Goal: Information Seeking & Learning: Learn about a topic

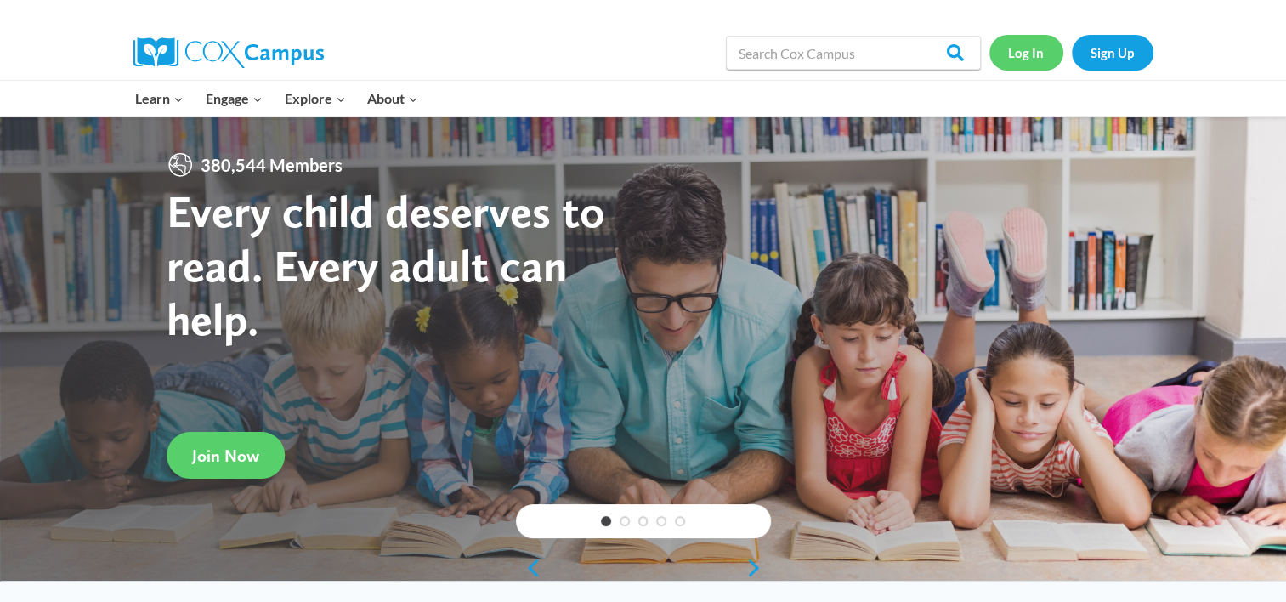
click at [1027, 52] on link "Log In" at bounding box center [1027, 52] width 74 height 35
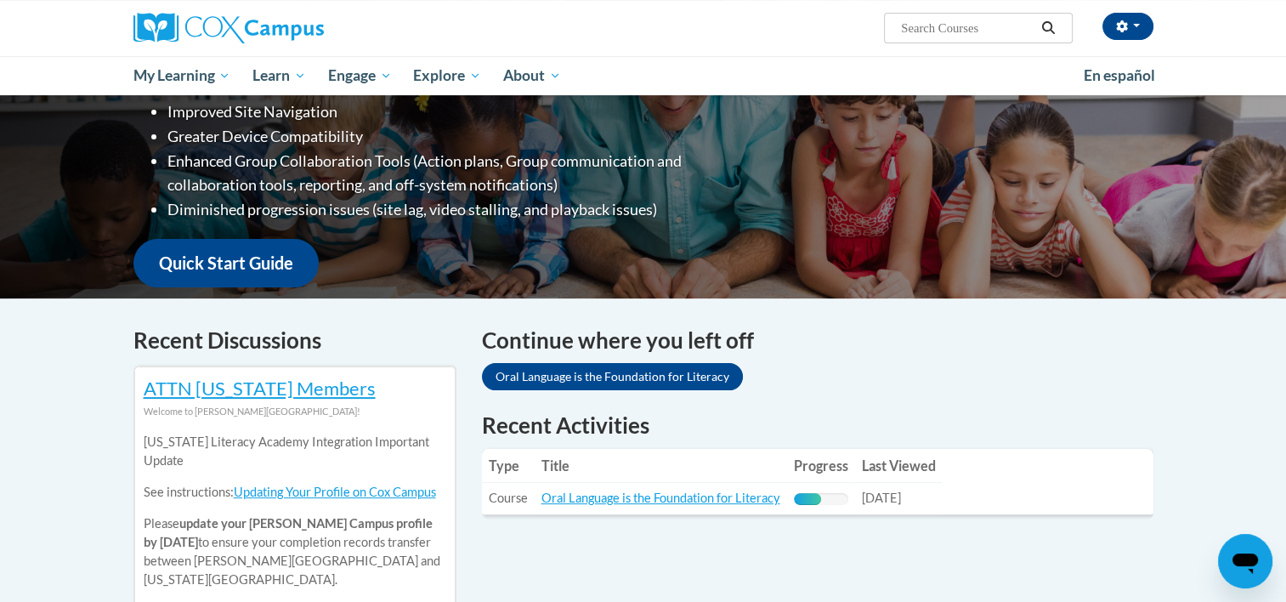
scroll to position [299, 0]
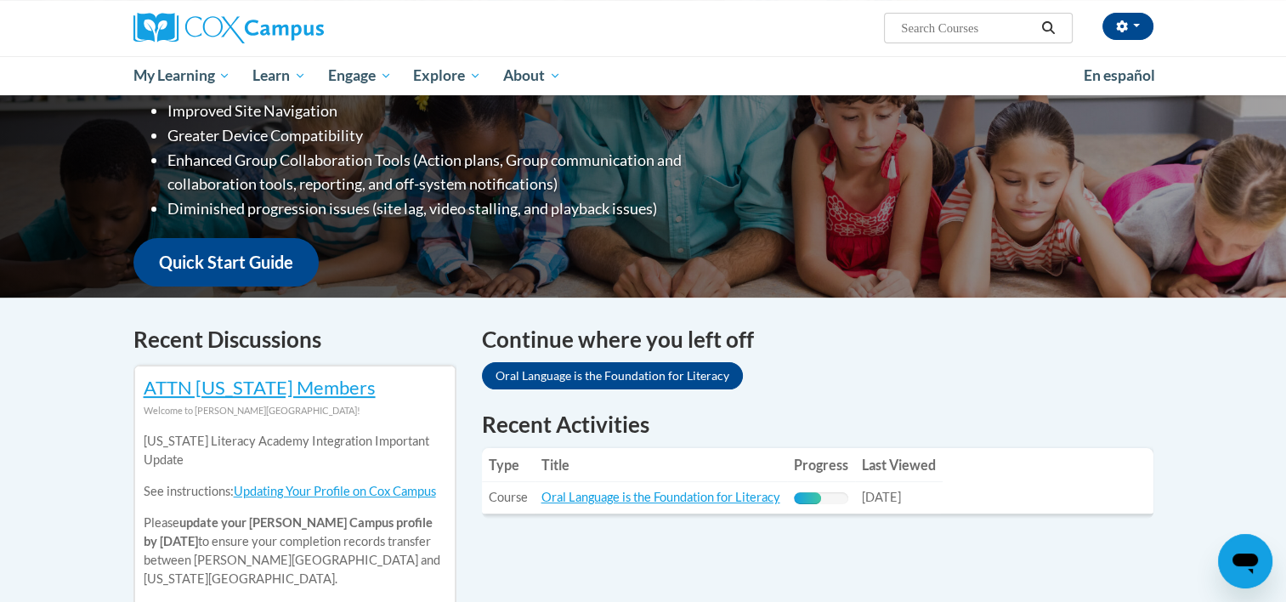
click at [632, 366] on link "Oral Language is the Foundation for Literacy" at bounding box center [612, 375] width 261 height 27
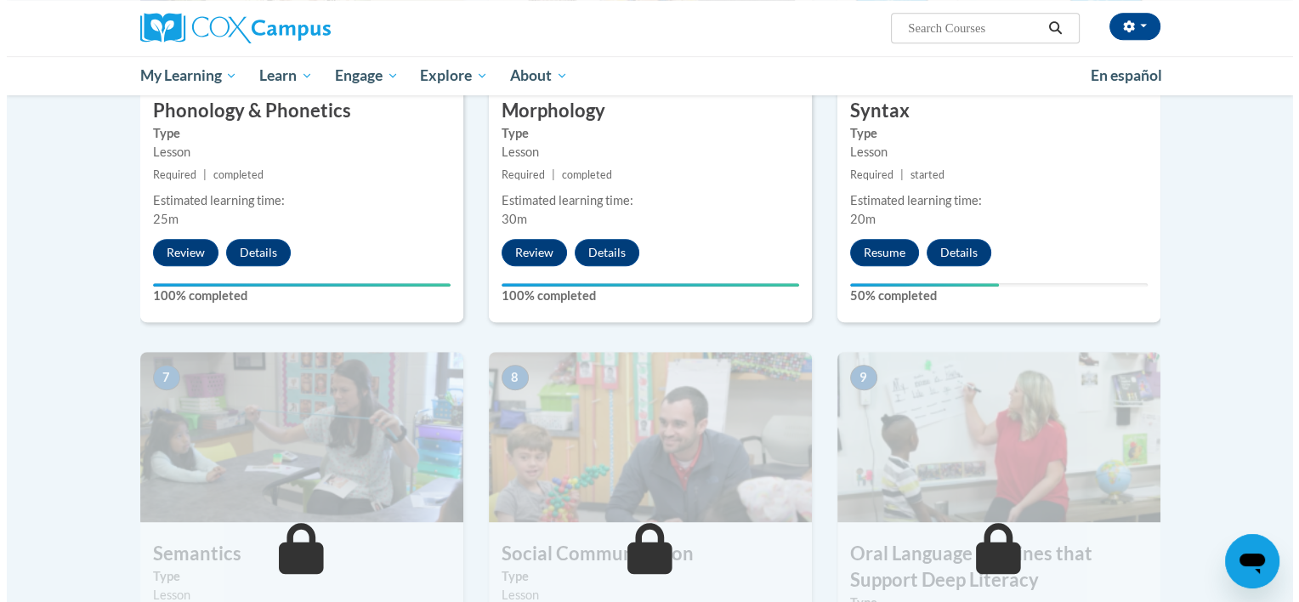
scroll to position [1030, 0]
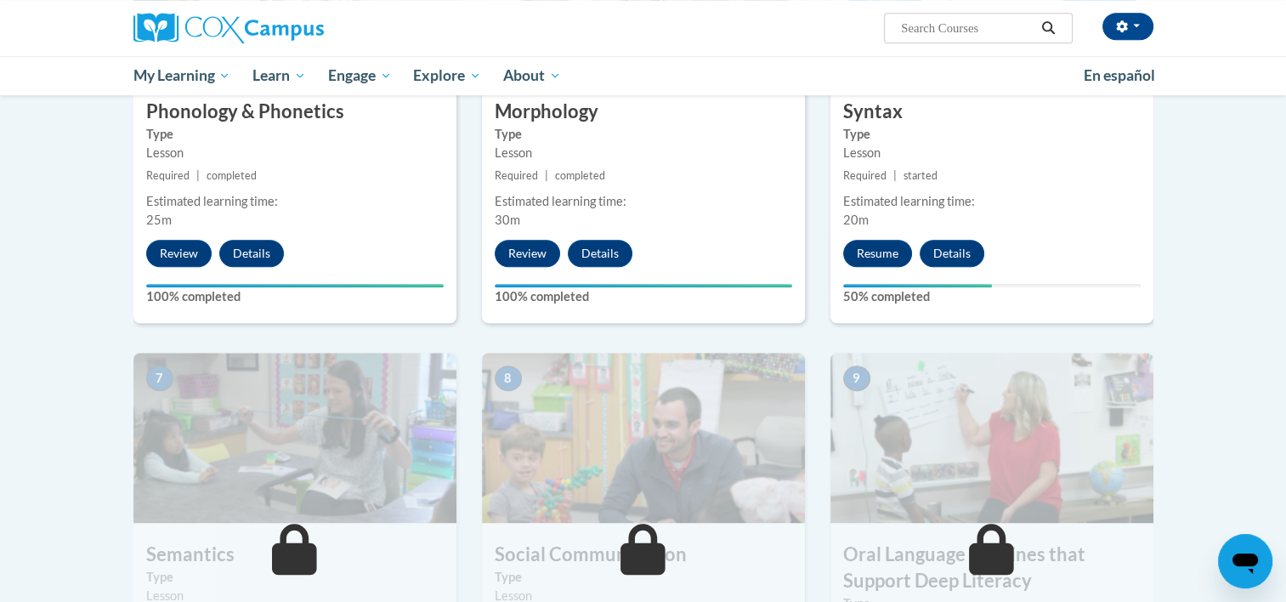
click at [888, 252] on button "Resume" at bounding box center [877, 253] width 69 height 27
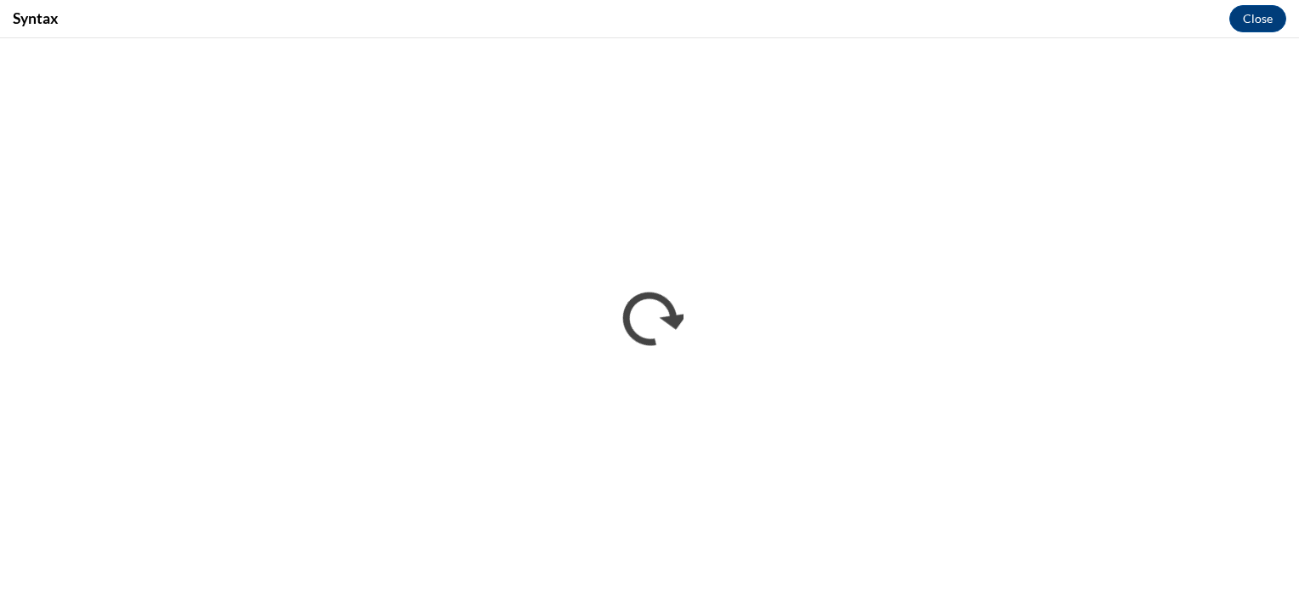
scroll to position [0, 0]
click at [1259, 25] on button "Close" at bounding box center [1257, 18] width 57 height 27
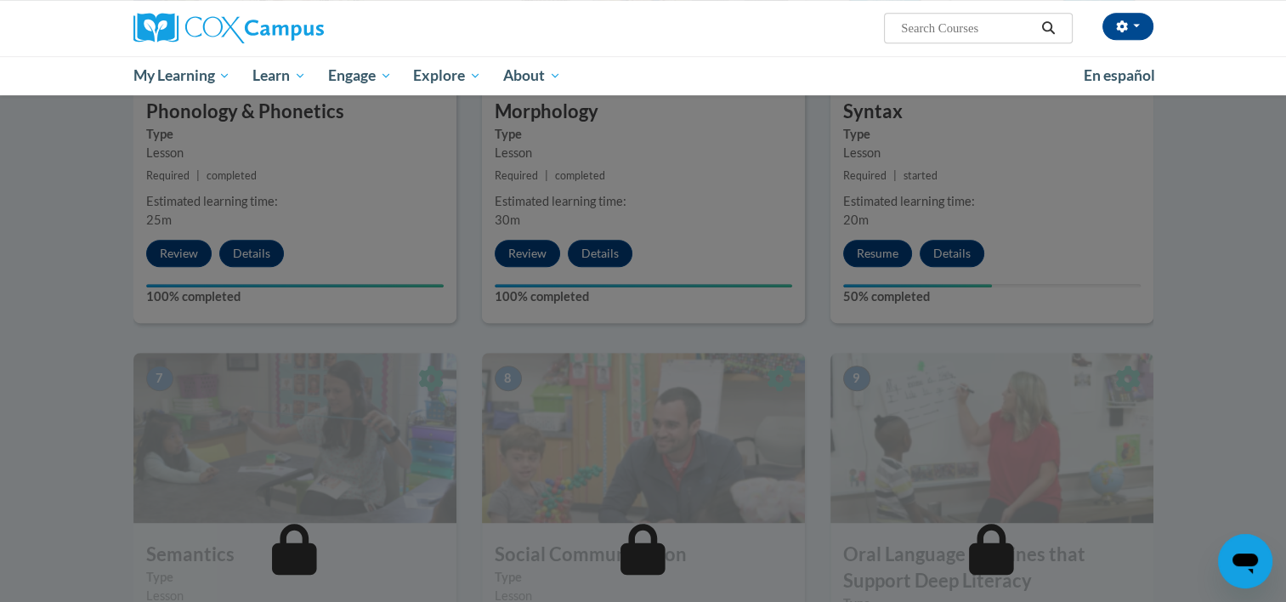
click at [881, 262] on div at bounding box center [643, 301] width 1286 height 602
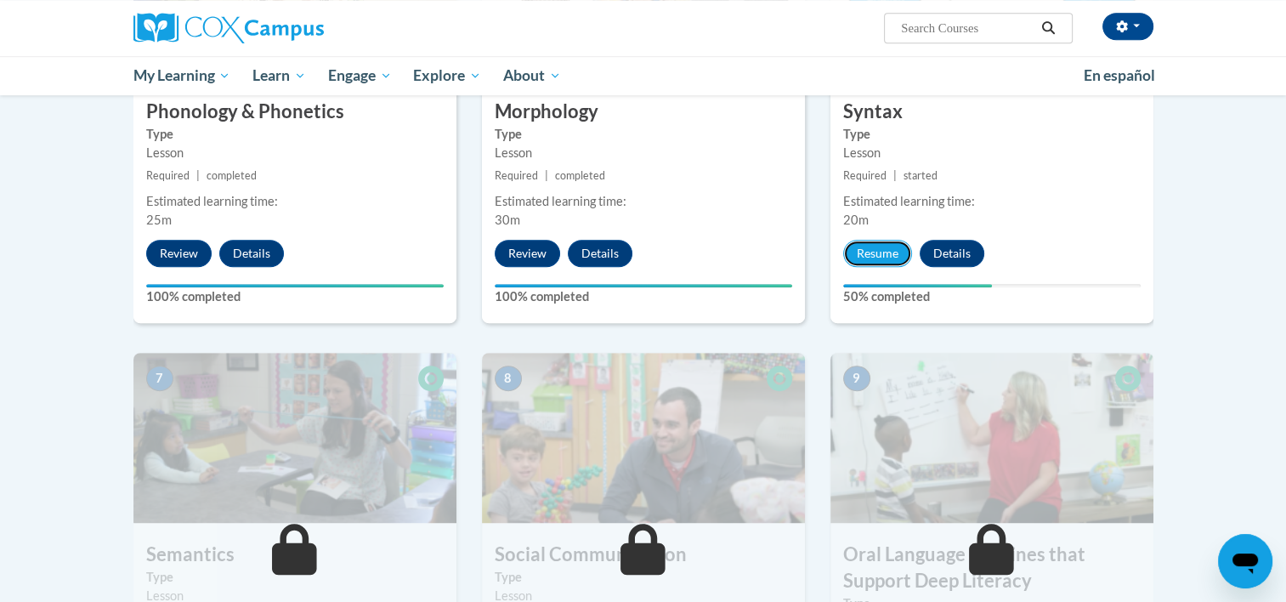
click at [884, 257] on button "Resume" at bounding box center [877, 253] width 69 height 27
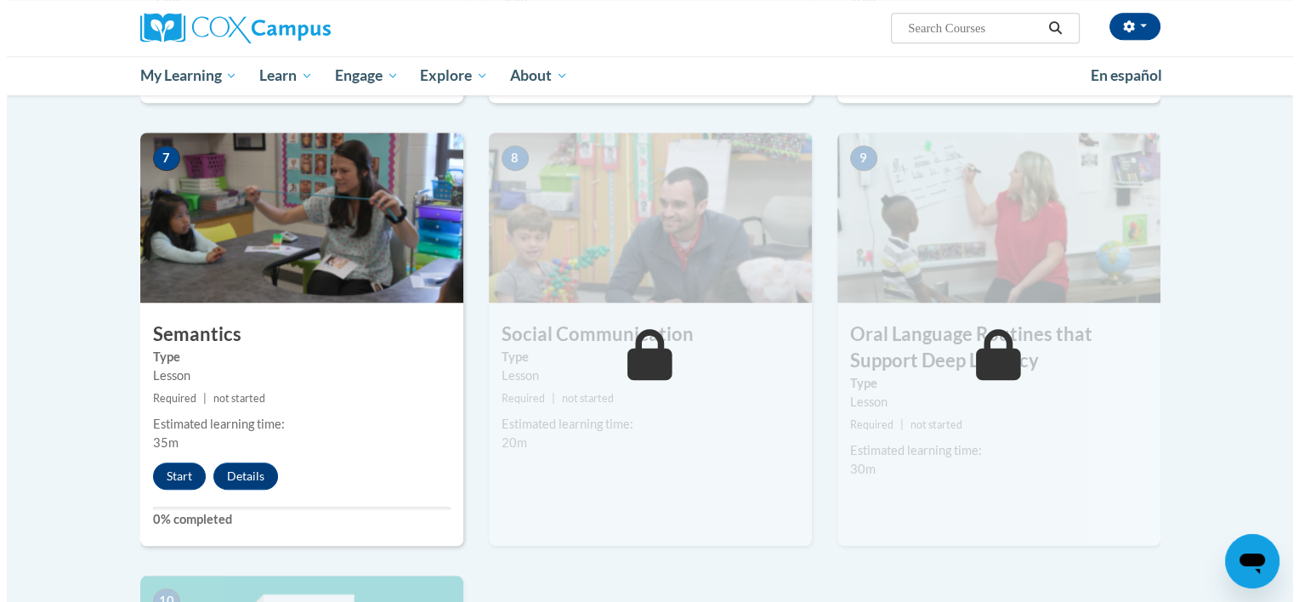
scroll to position [1316, 0]
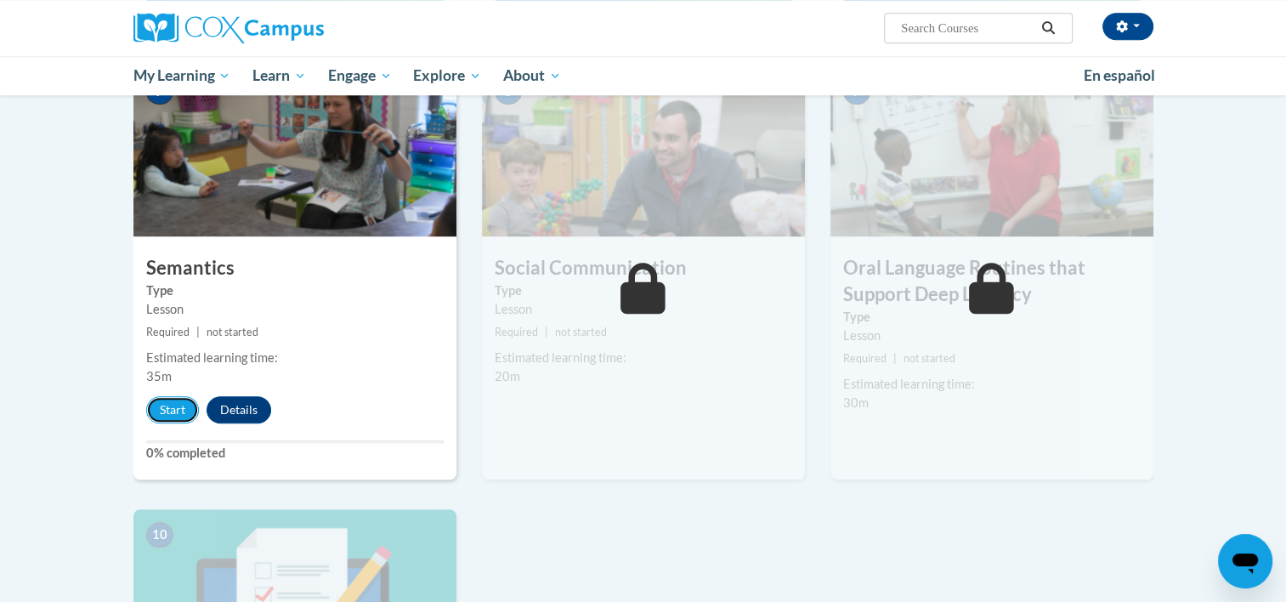
click at [167, 418] on button "Start" at bounding box center [172, 409] width 53 height 27
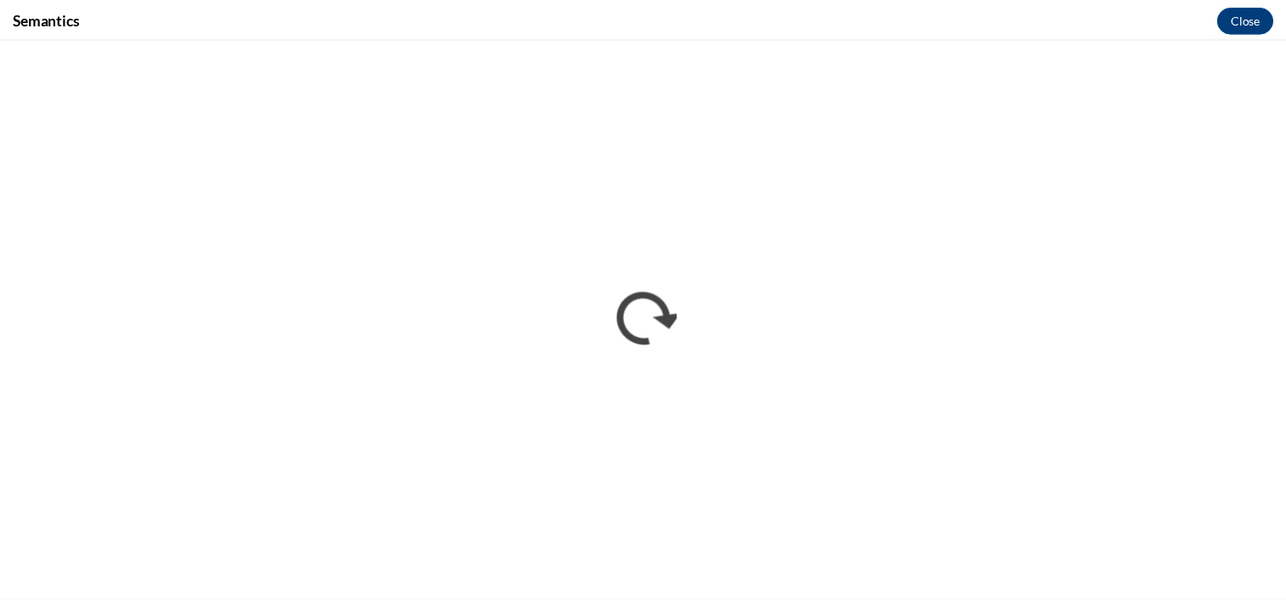
scroll to position [0, 0]
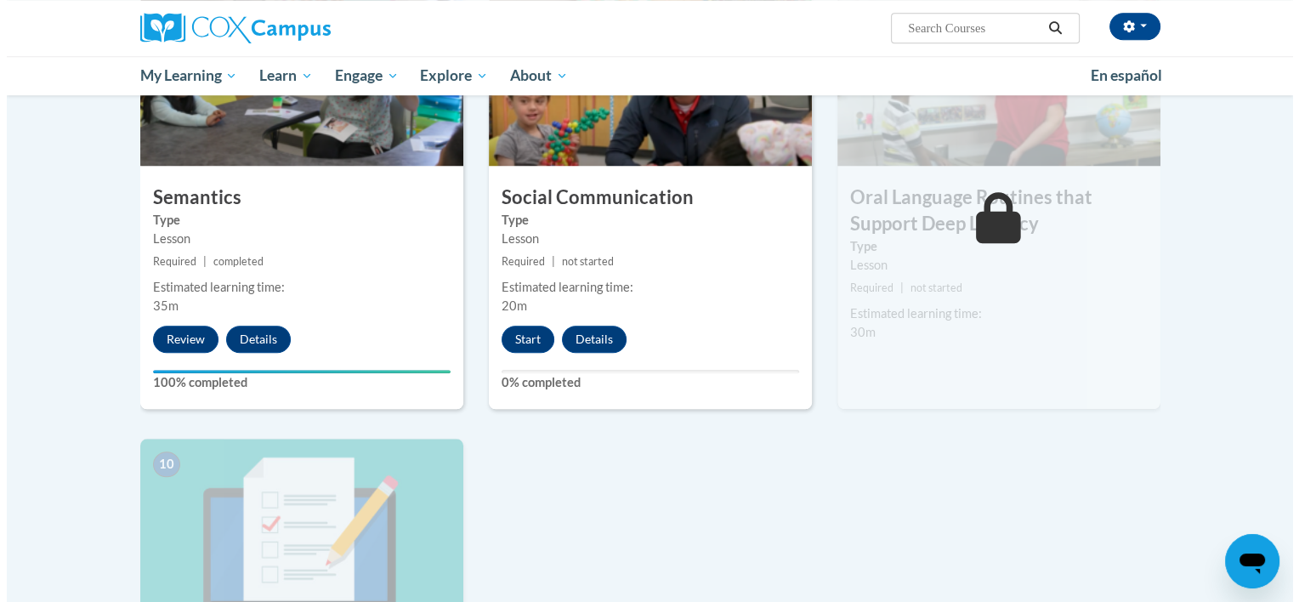
scroll to position [1388, 0]
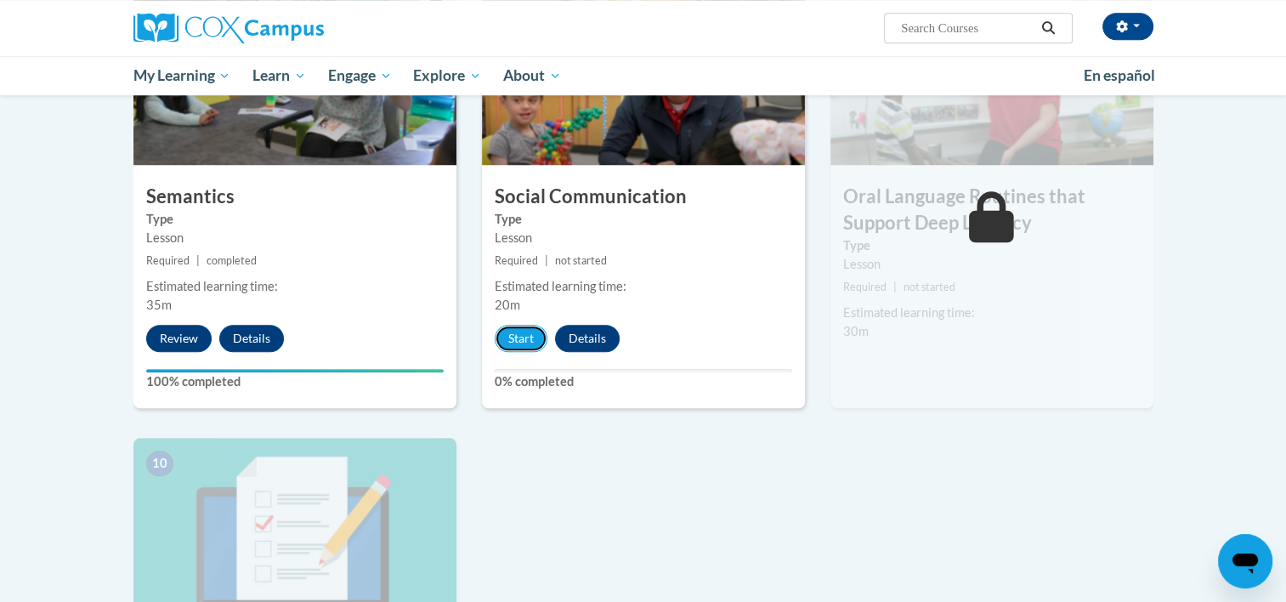
click at [529, 332] on button "Start" at bounding box center [521, 338] width 53 height 27
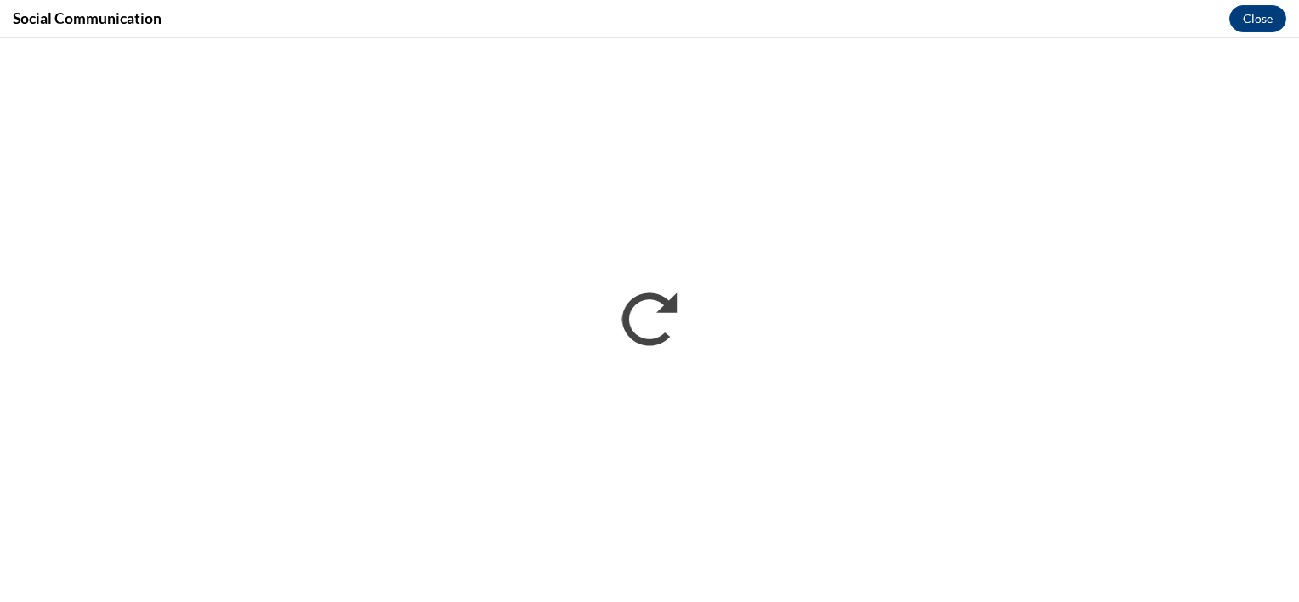
scroll to position [0, 0]
